Goal: Find specific page/section: Find specific page/section

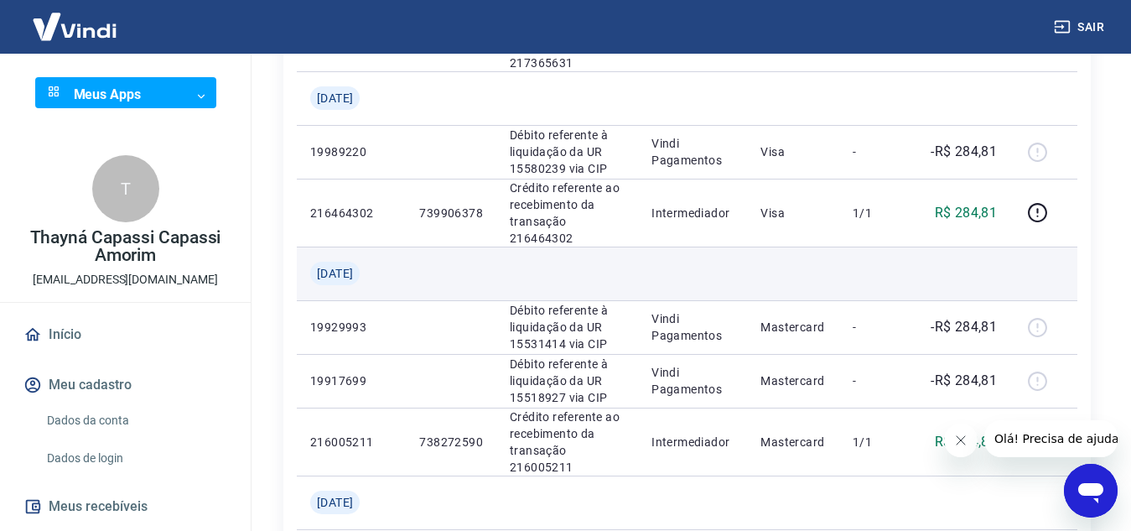
scroll to position [1677, 0]
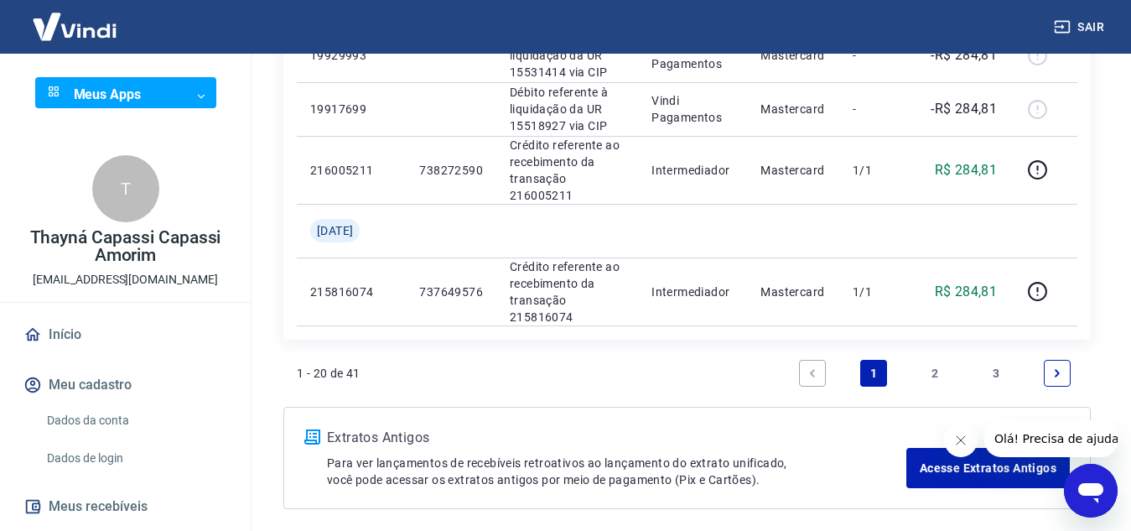
click at [965, 442] on icon "Fechar mensagem da empresa" at bounding box center [960, 440] width 13 height 13
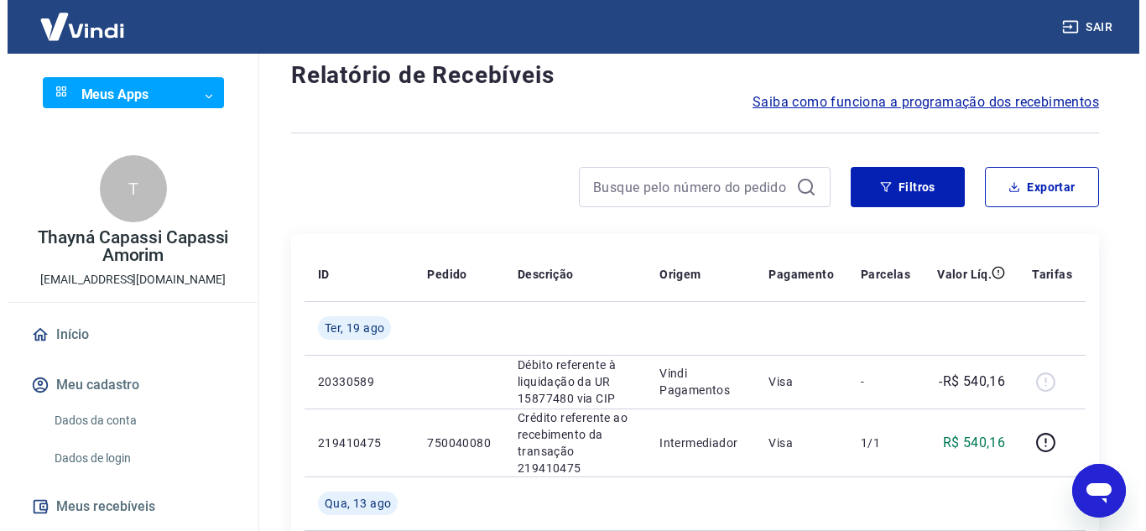
scroll to position [0, 0]
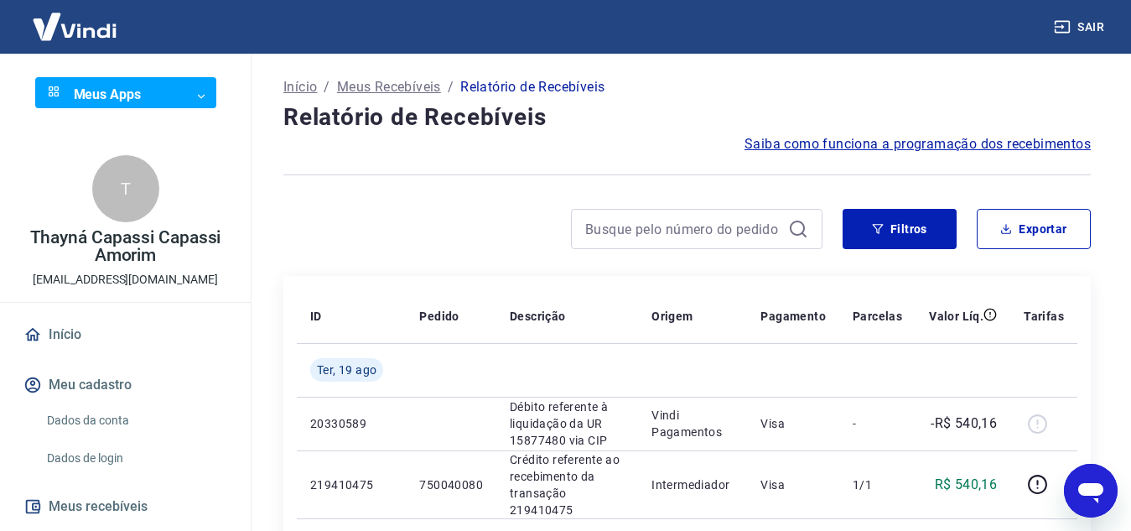
click at [133, 92] on body "Sair Meus Apps ​ ​ T Thayná Capassi Capassi Amorim [EMAIL_ADDRESS][DOMAIN_NAME]…" at bounding box center [565, 265] width 1131 height 531
click at [189, 89] on body "Sair Meus Apps ​ ​ T Thayná Capassi Capassi Amorim [EMAIL_ADDRESS][DOMAIN_NAME]…" at bounding box center [565, 265] width 1131 height 531
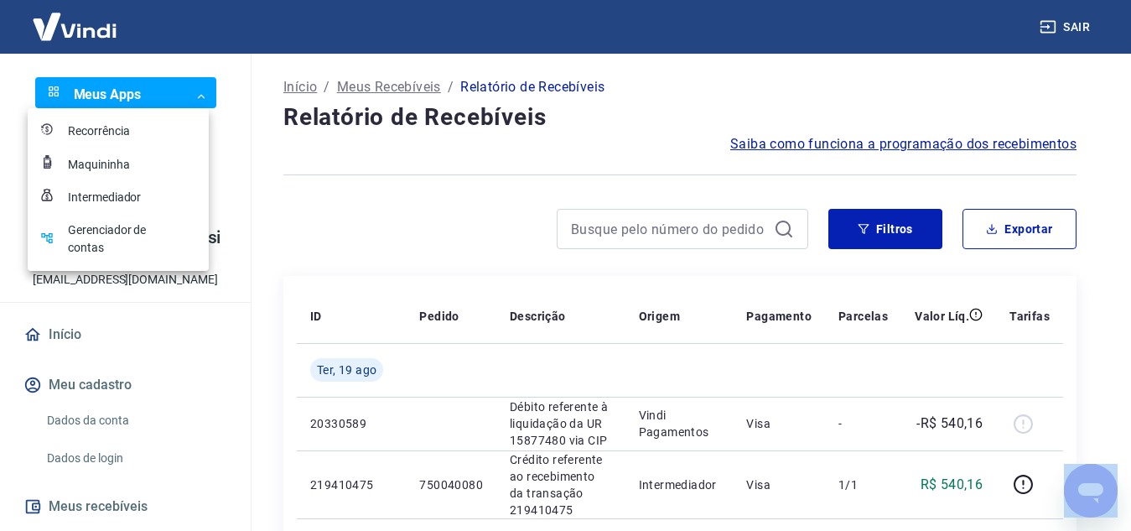
click at [190, 89] on div at bounding box center [565, 265] width 1131 height 531
click at [194, 100] on body "Sair Meus Apps ​ ​ T Thayná Capassi Capassi Amorim [EMAIL_ADDRESS][DOMAIN_NAME]…" at bounding box center [565, 265] width 1131 height 531
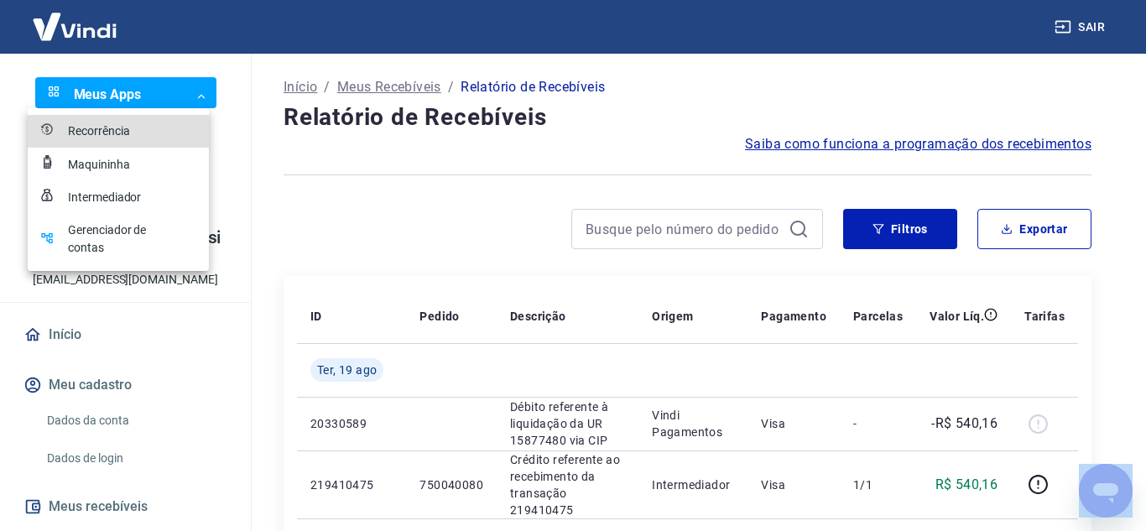
click at [130, 192] on div "Intermediador" at bounding box center [110, 198] width 84 height 18
